Goal: Check status

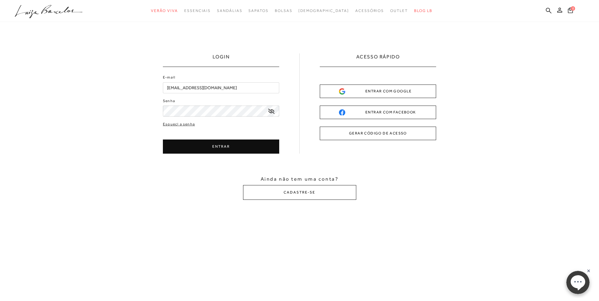
click at [220, 155] on div "LOGIN E-mail [EMAIL_ADDRESS][DOMAIN_NAME] Senha ENTRAR" at bounding box center [299, 127] width 599 height 210
click at [218, 147] on button "ENTRAR" at bounding box center [221, 147] width 116 height 14
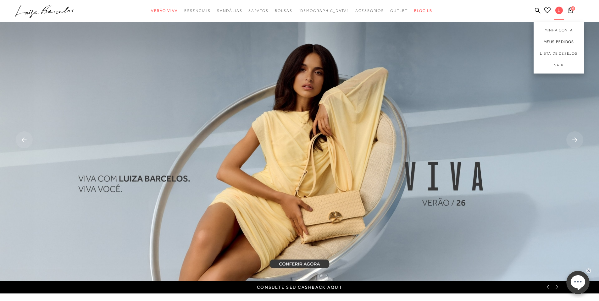
click at [555, 41] on link "Meus Pedidos" at bounding box center [559, 42] width 50 height 12
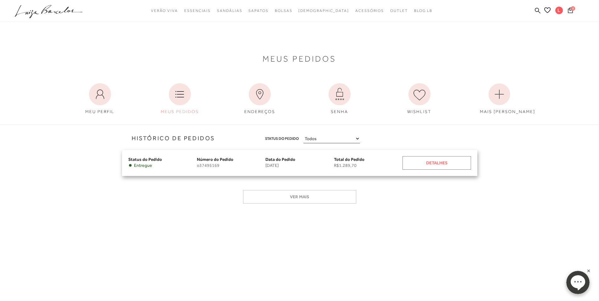
click at [435, 165] on div "Detalhes" at bounding box center [437, 163] width 69 height 14
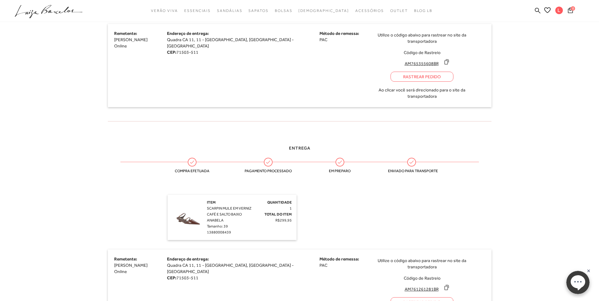
scroll to position [787, 0]
